Goal: Book appointment/travel/reservation

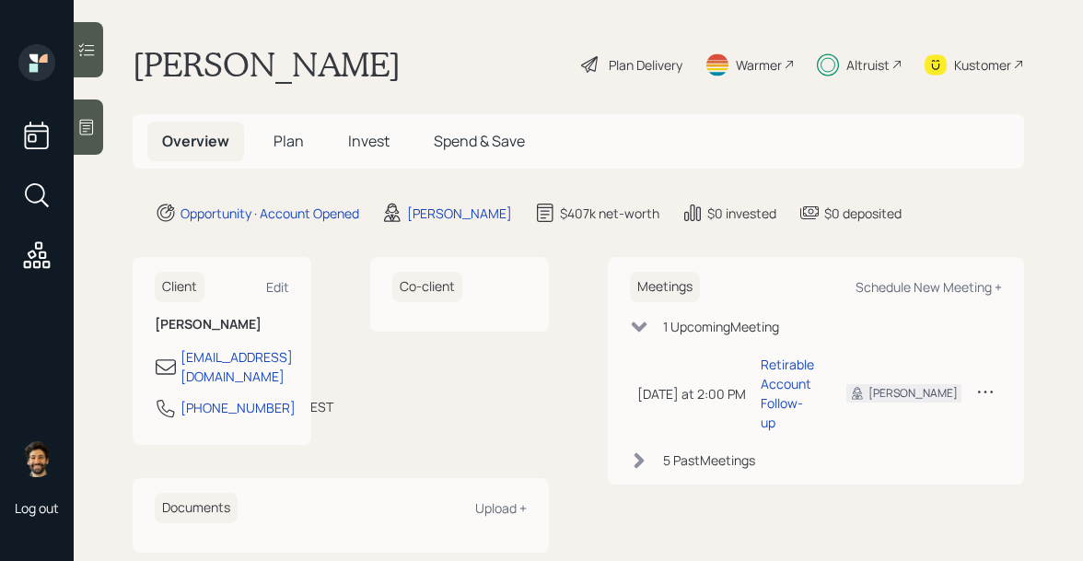
click at [355, 138] on span "Invest" at bounding box center [368, 141] width 41 height 20
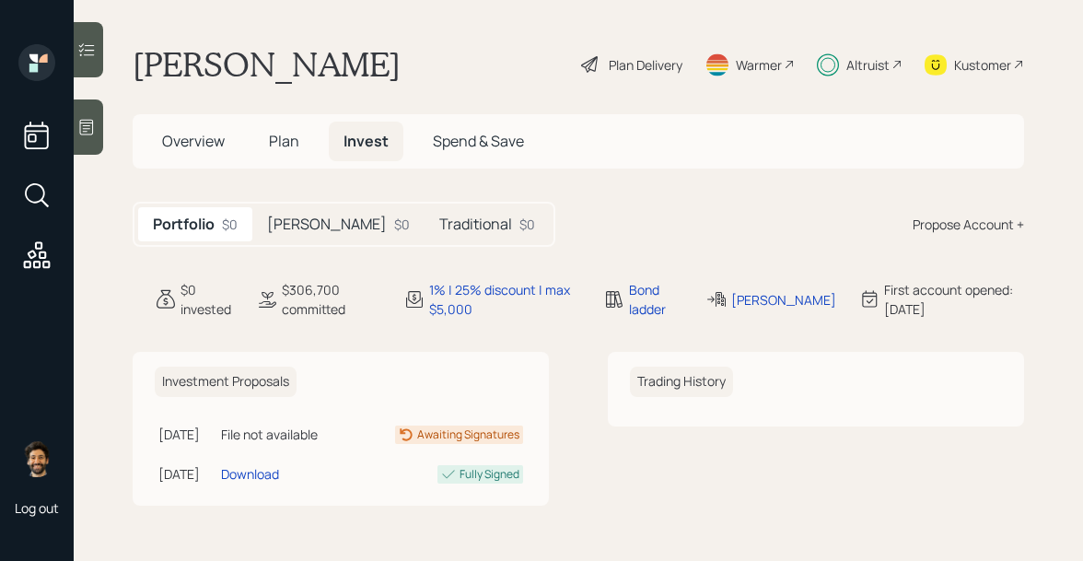
click at [304, 216] on div "Roth $0" at bounding box center [338, 224] width 172 height 34
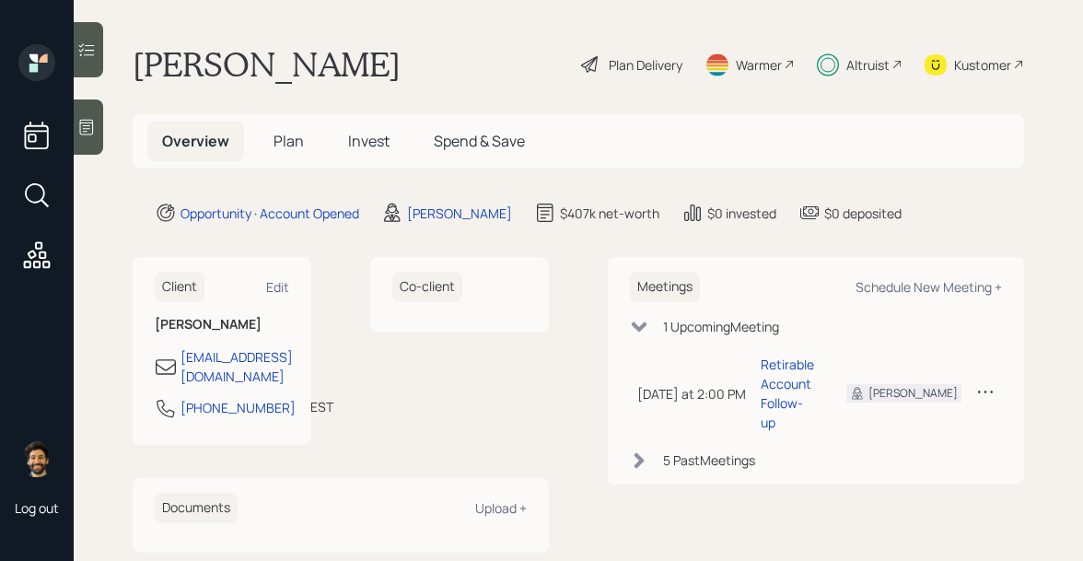
click at [363, 141] on span "Invest" at bounding box center [368, 141] width 41 height 20
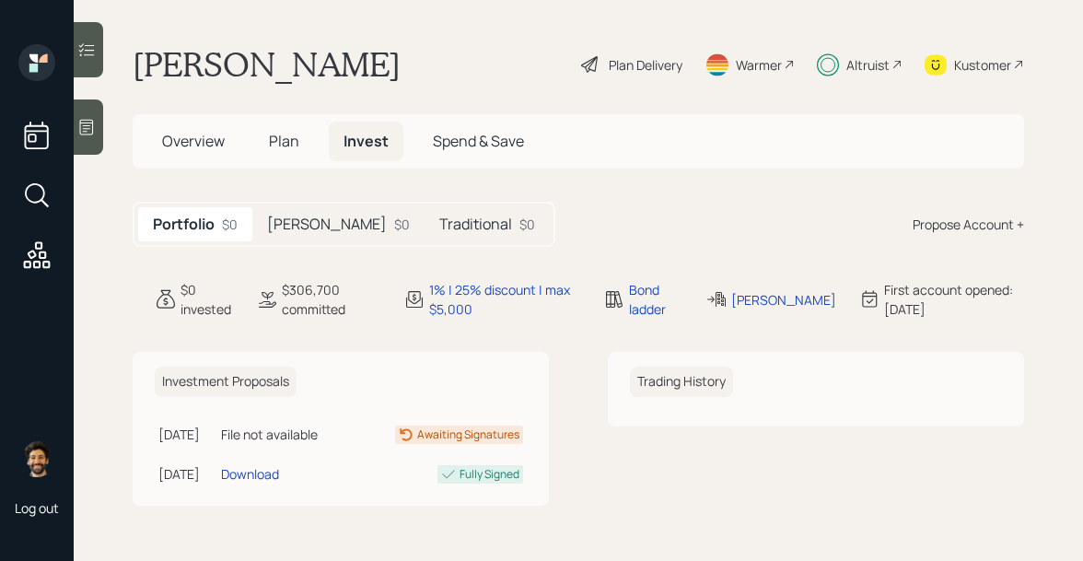
click at [278, 217] on h5 "Roth" at bounding box center [327, 224] width 120 height 17
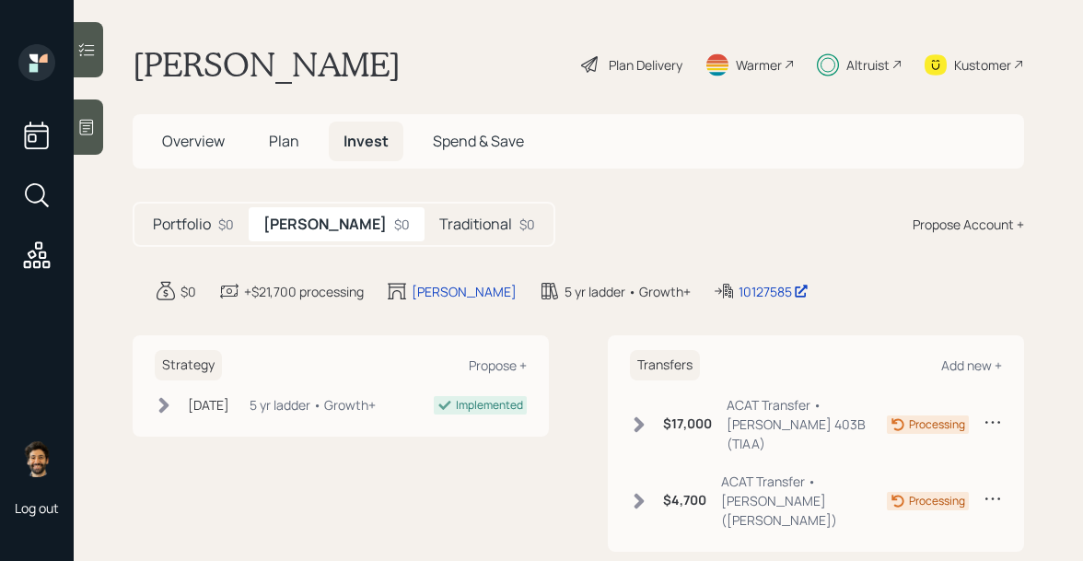
click at [439, 222] on h5 "Traditional" at bounding box center [475, 224] width 73 height 17
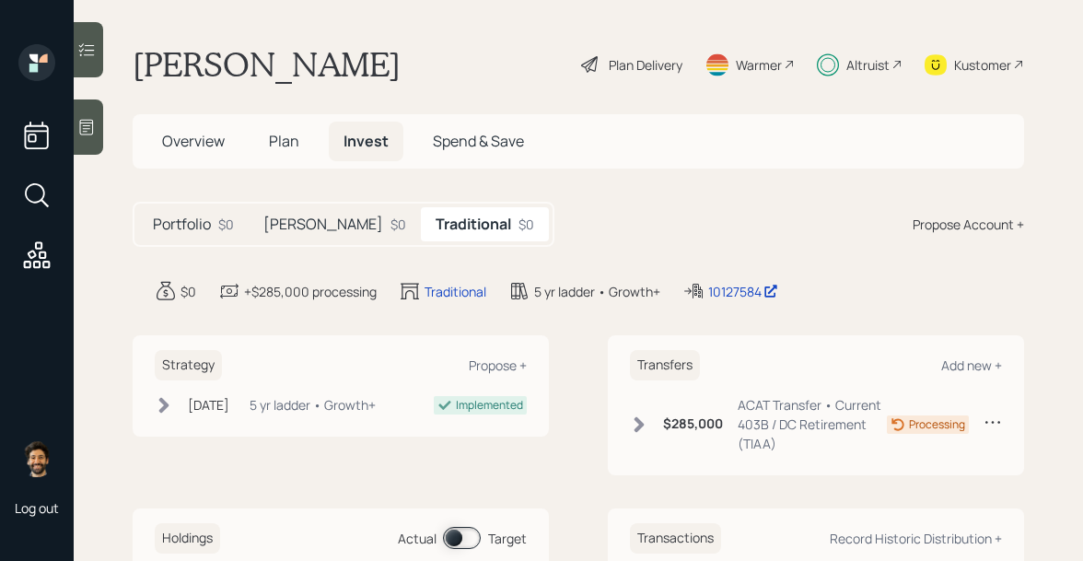
click at [390, 228] on div "$0" at bounding box center [398, 224] width 16 height 19
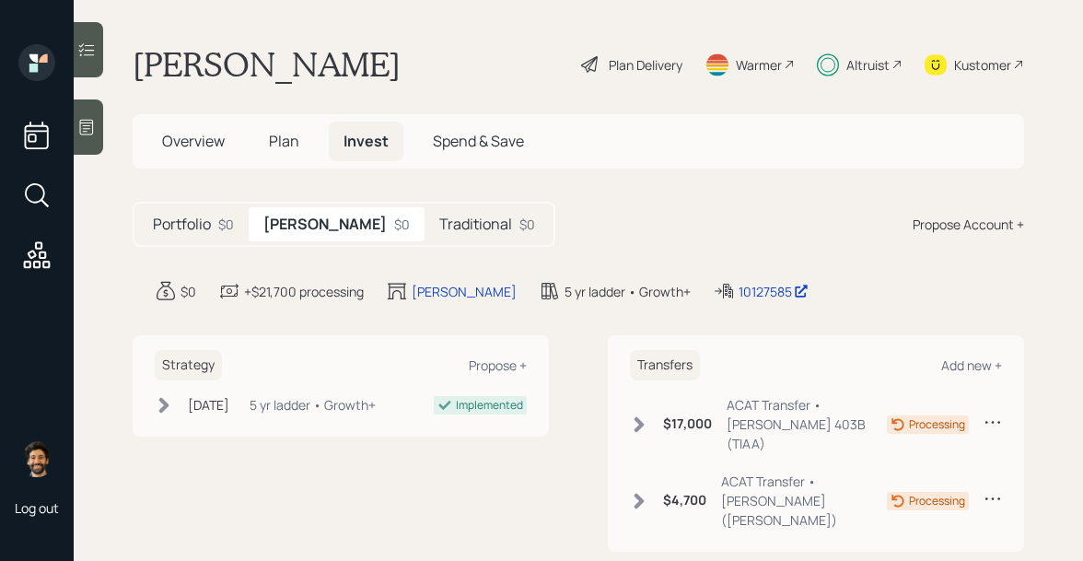
click at [203, 138] on span "Overview" at bounding box center [193, 141] width 63 height 20
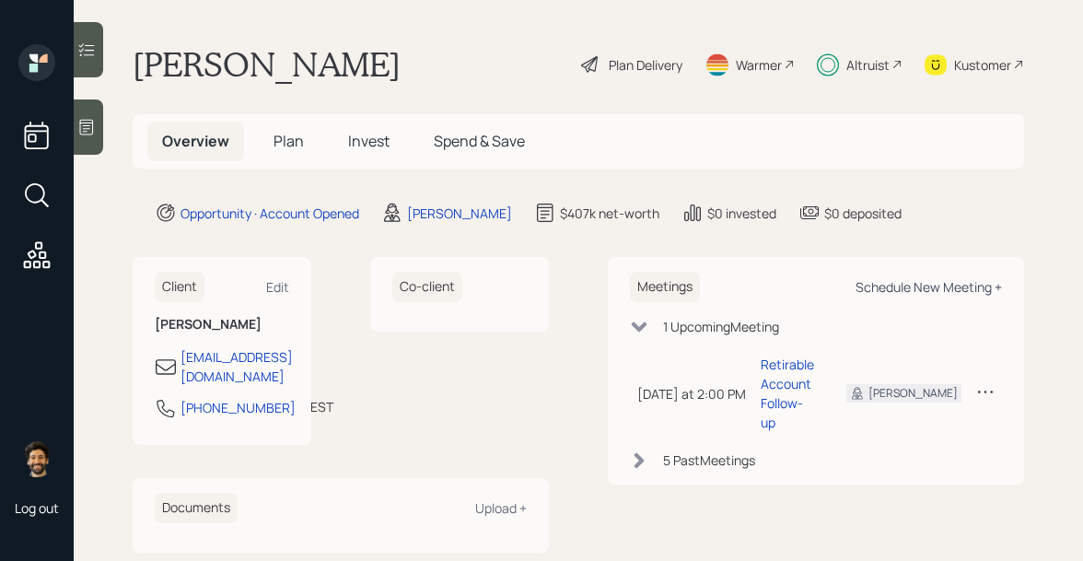
click at [911, 283] on div "Schedule New Meeting +" at bounding box center [929, 286] width 146 height 17
select select "f14b762f-c7c2-4b89-9227-8fa891345eea"
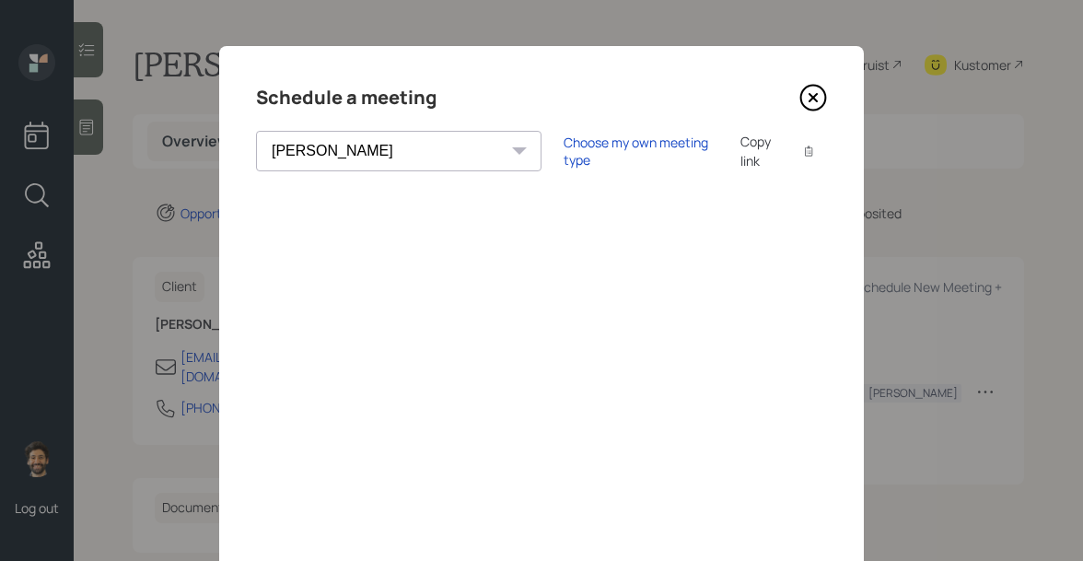
click at [806, 95] on icon at bounding box center [813, 98] width 28 height 28
